Goal: Information Seeking & Learning: Learn about a topic

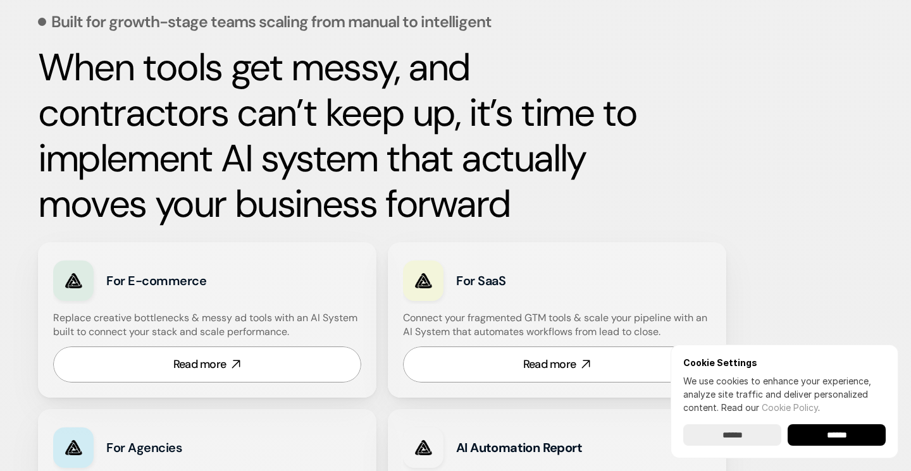
scroll to position [578, 0]
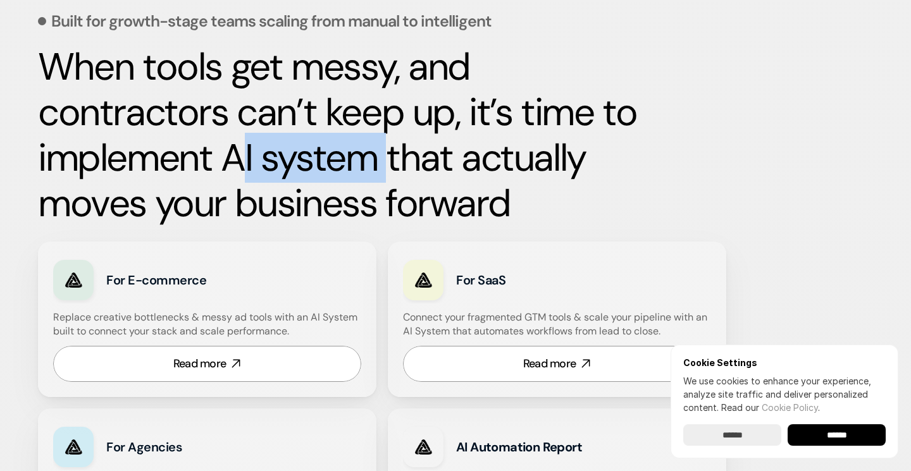
drag, startPoint x: 386, startPoint y: 154, endPoint x: 242, endPoint y: 142, distance: 144.8
click at [242, 143] on strong "When tools get messy, and contractors can’t keep up, it’s time to implement AI …" at bounding box center [341, 135] width 607 height 187
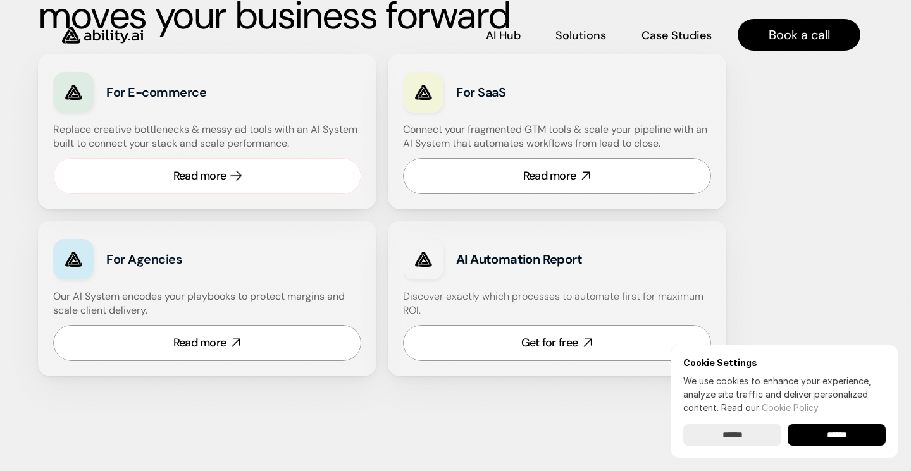
scroll to position [766, 0]
drag, startPoint x: 459, startPoint y: 127, endPoint x: 543, endPoint y: 127, distance: 84.1
click at [499, 127] on h4 "Connect your fragmented GTM tools & scale your pipeline with an AI System that …" at bounding box center [560, 137] width 314 height 28
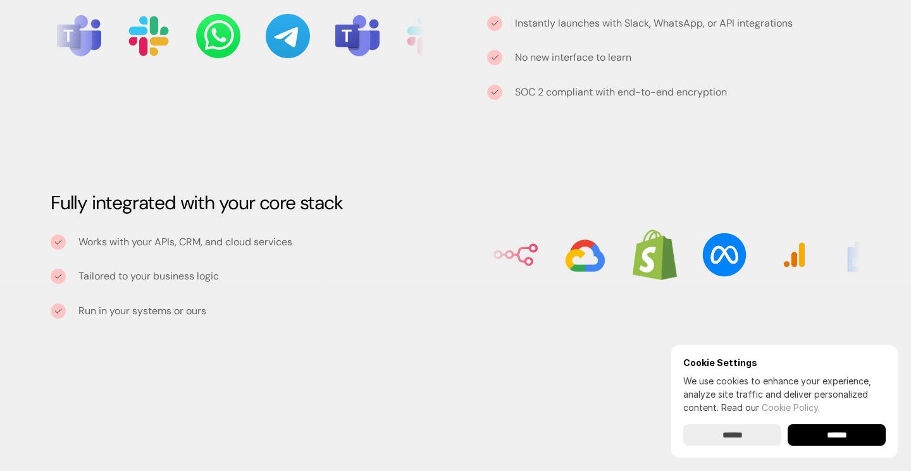
scroll to position [1475, 0]
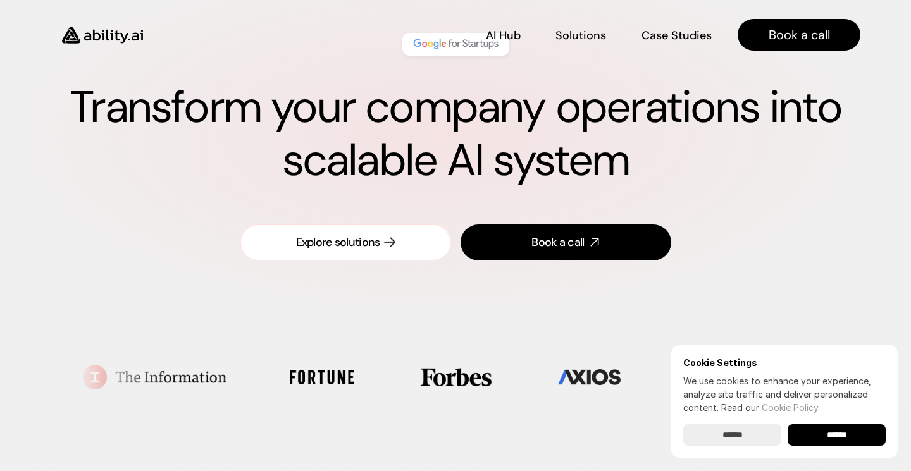
click at [389, 238] on icon at bounding box center [390, 242] width 15 height 15
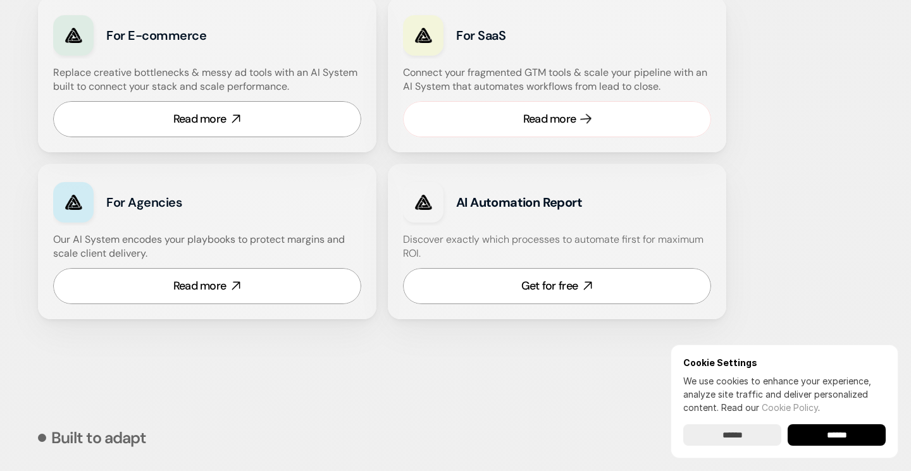
scroll to position [823, 0]
click at [500, 125] on link "Read more" at bounding box center [557, 119] width 308 height 36
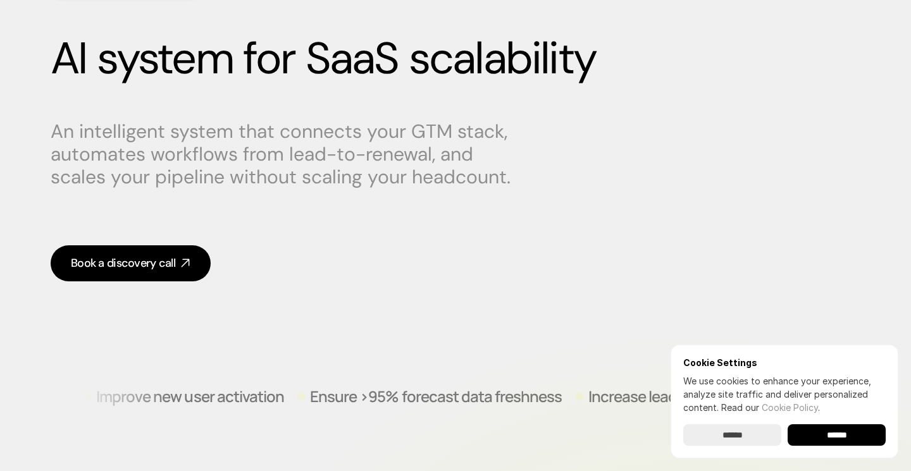
scroll to position [148, 0]
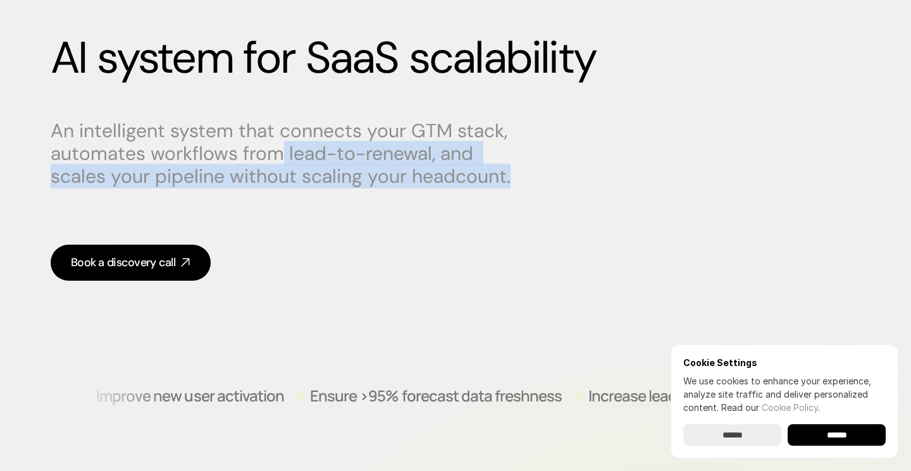
drag, startPoint x: 425, startPoint y: 196, endPoint x: 275, endPoint y: 159, distance: 155.0
click at [275, 159] on div "An intelligent system that connects your GTM stack, automates workflows from le…" at bounding box center [456, 200] width 810 height 187
click at [275, 159] on p "An intelligent system that connects your GTM stack, automates workflows from le…" at bounding box center [291, 154] width 481 height 68
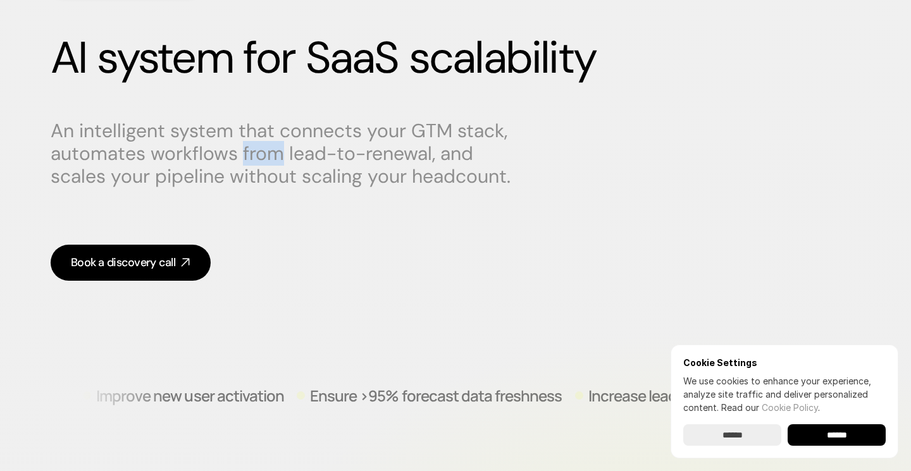
click at [275, 159] on p "An intelligent system that connects your GTM stack, automates workflows from le…" at bounding box center [291, 154] width 481 height 68
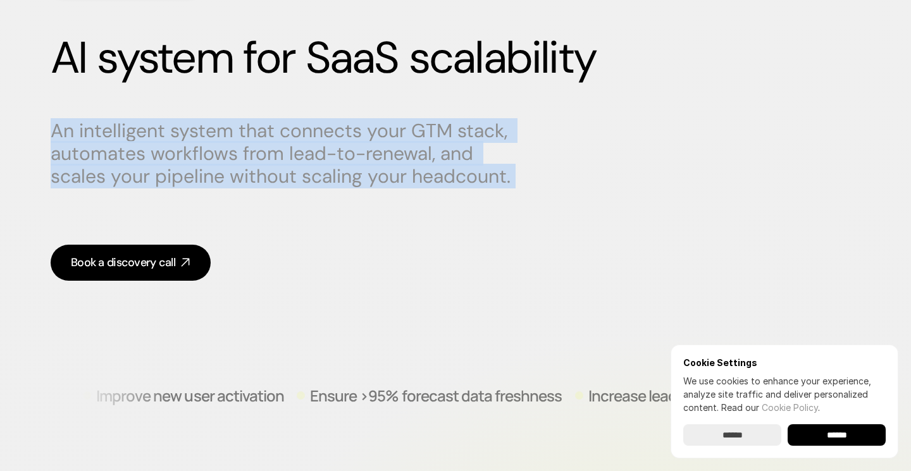
click at [275, 159] on p "An intelligent system that connects your GTM stack, automates workflows from le…" at bounding box center [291, 154] width 481 height 68
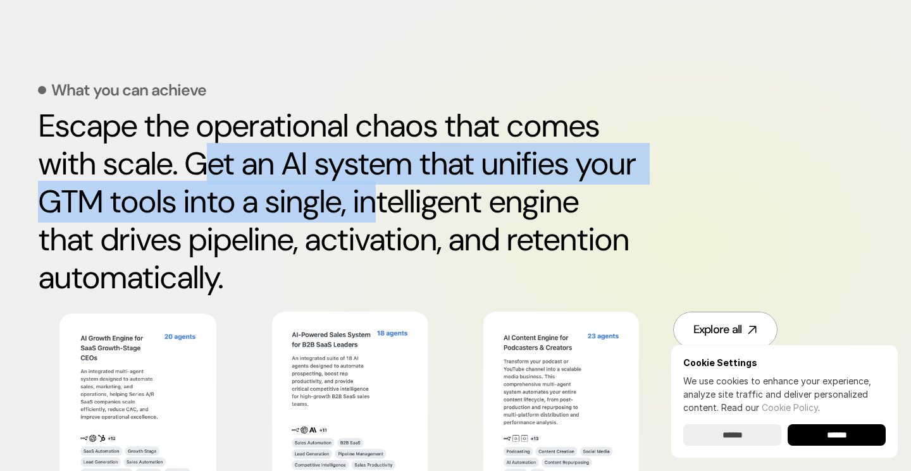
drag, startPoint x: 213, startPoint y: 160, endPoint x: 377, endPoint y: 189, distance: 166.4
click at [377, 189] on h2 "Escape the operational chaos that comes with scale. Get an AI system that unifi…" at bounding box center [338, 202] width 601 height 190
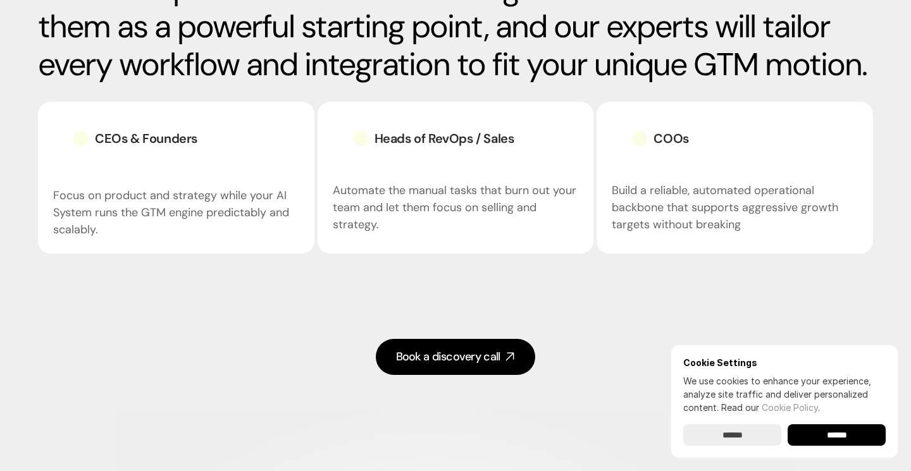
scroll to position [1780, 0]
